Goal: Information Seeking & Learning: Learn about a topic

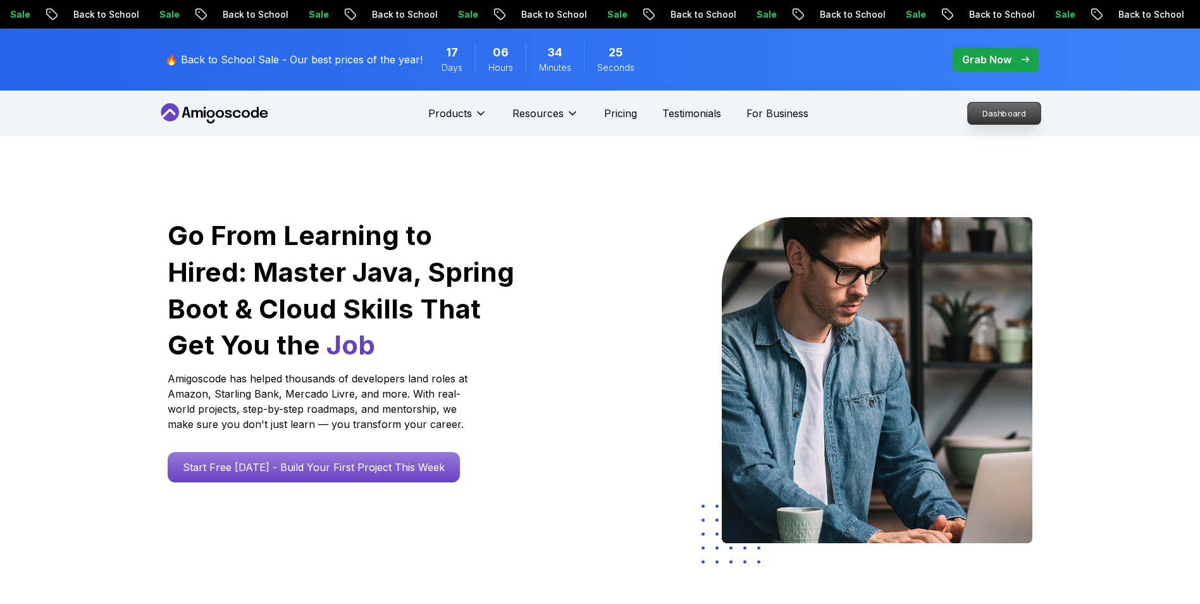
click at [995, 120] on p "Dashboard" at bounding box center [1004, 114] width 73 height 22
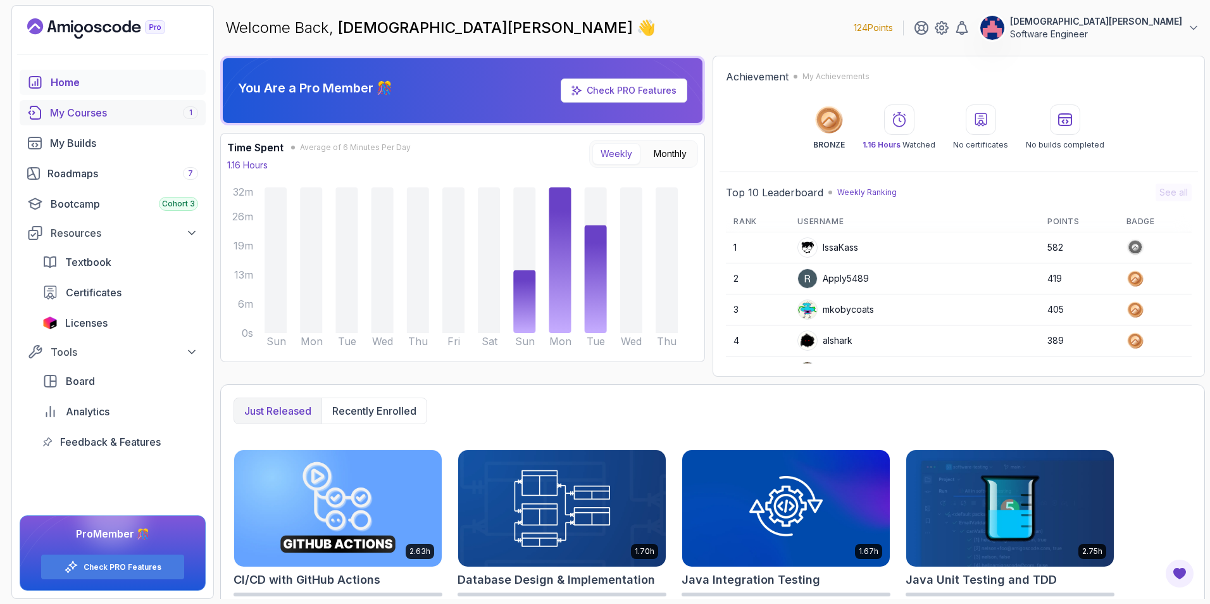
click at [104, 108] on div "My Courses 1" at bounding box center [124, 112] width 148 height 15
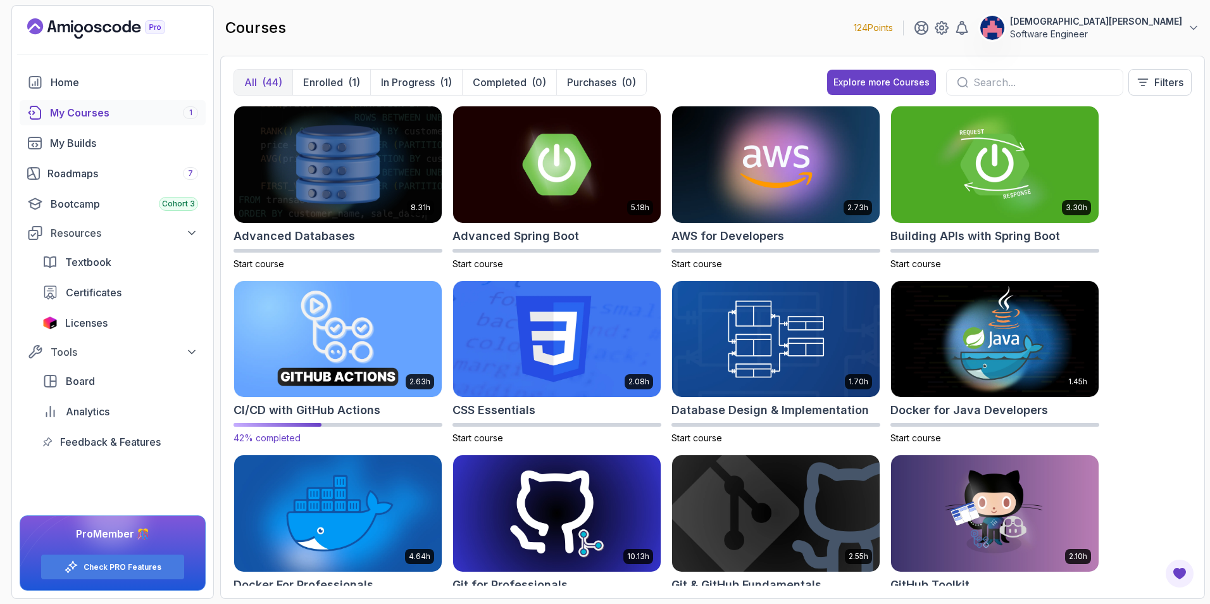
click at [368, 335] on img at bounding box center [338, 339] width 218 height 122
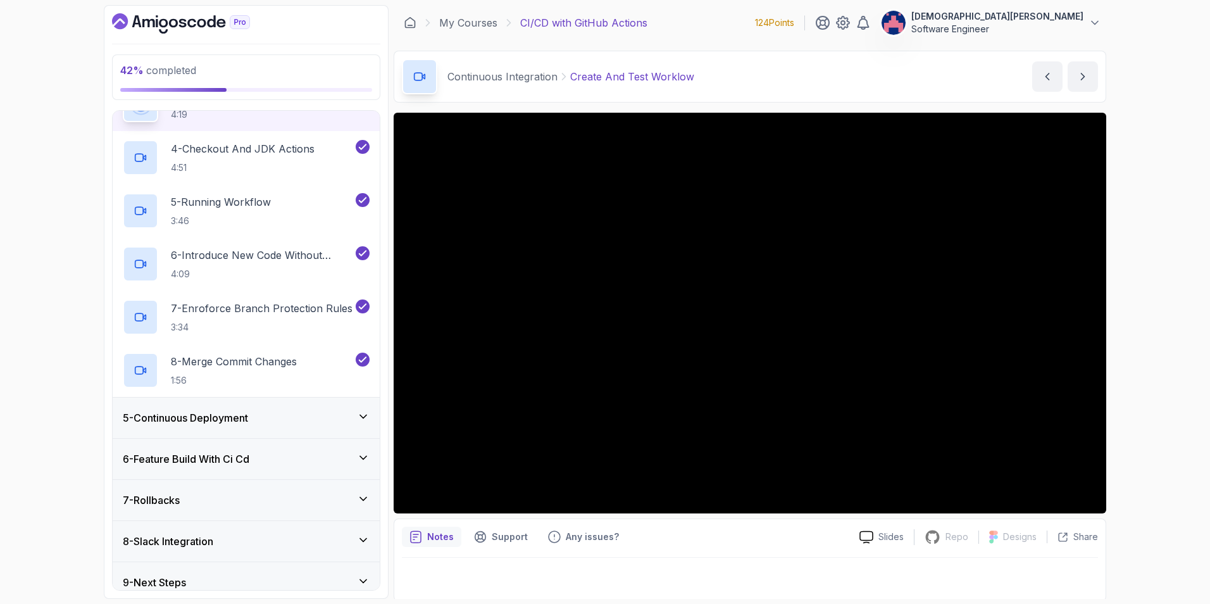
scroll to position [316, 0]
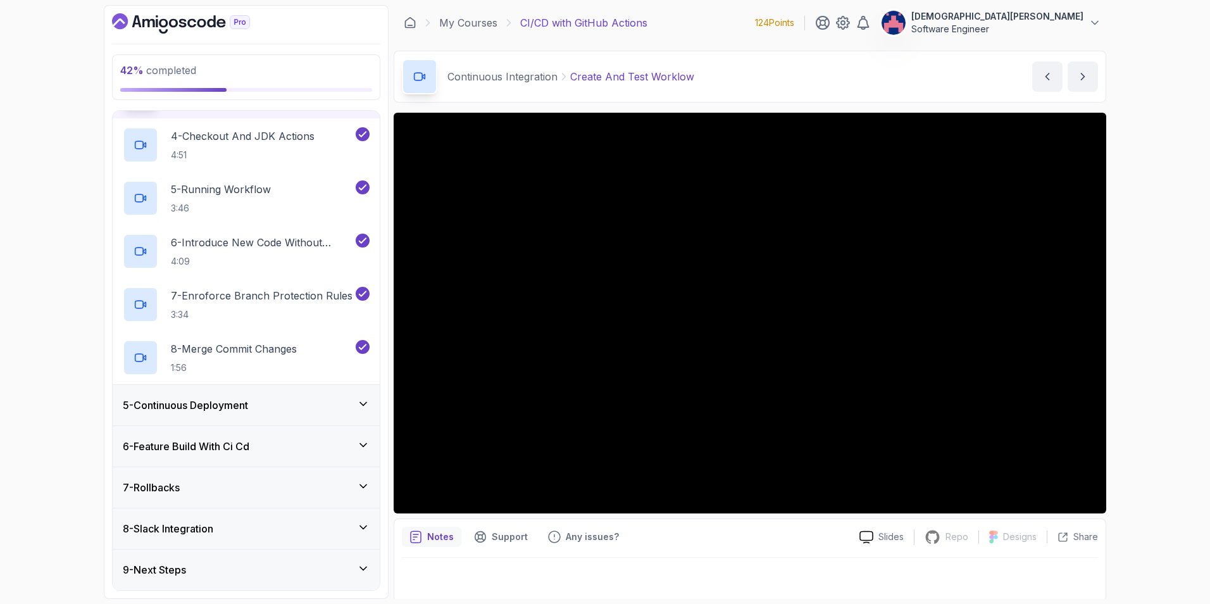
click at [270, 412] on div "5 - Continuous Deployment" at bounding box center [246, 404] width 247 height 15
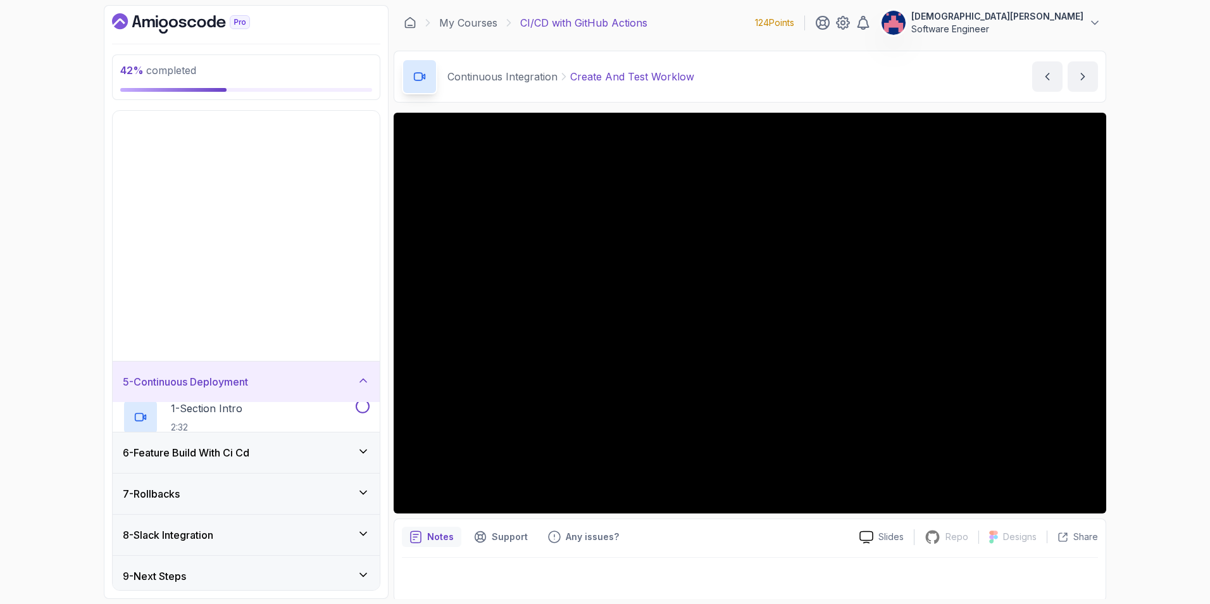
scroll to position [0, 0]
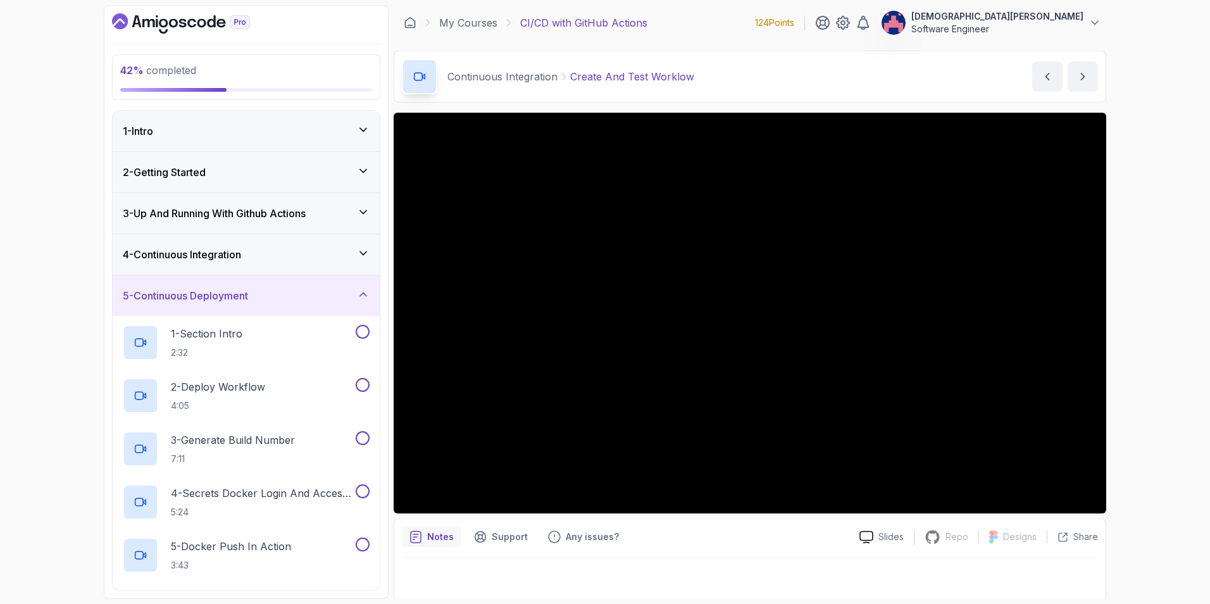
click at [283, 267] on div "4 - Continuous Integration" at bounding box center [246, 254] width 267 height 40
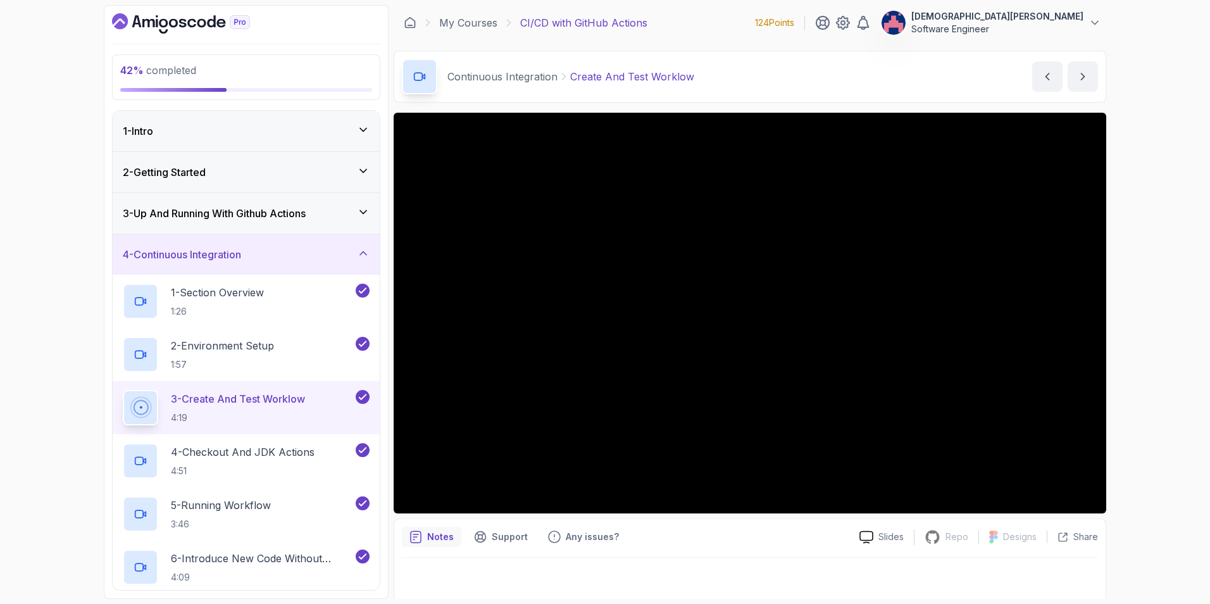
click at [285, 265] on div "4 - Continuous Integration" at bounding box center [246, 254] width 267 height 40
